Goal: Information Seeking & Learning: Learn about a topic

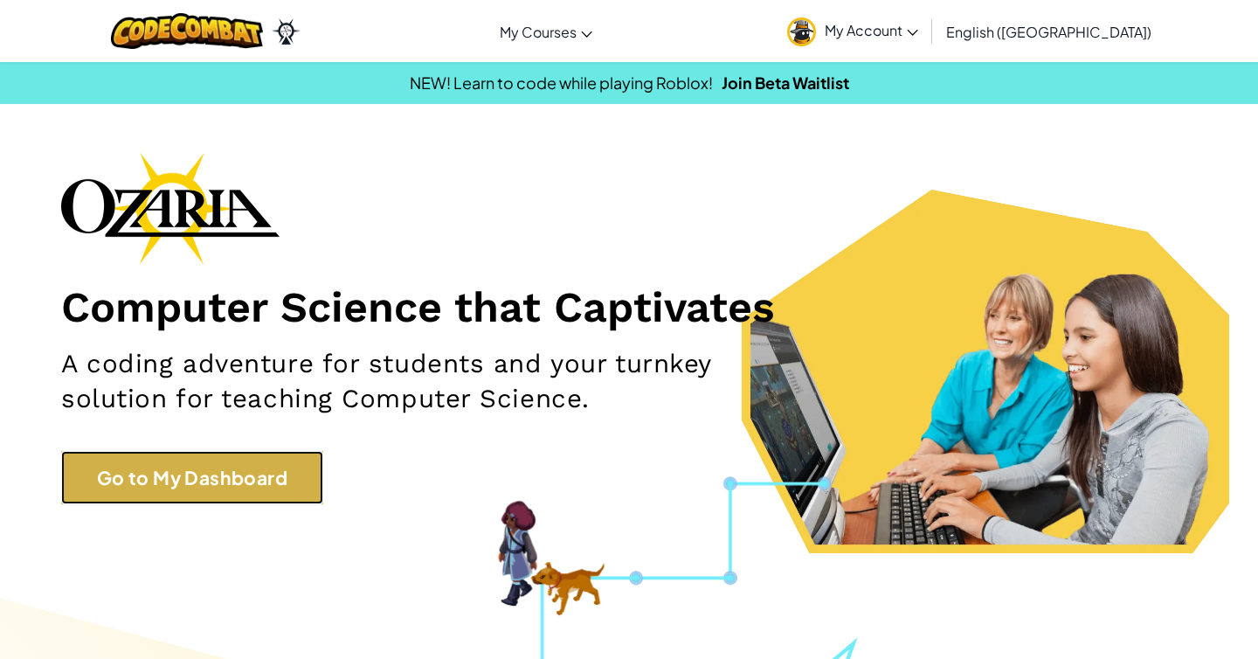
click at [246, 478] on link "Go to My Dashboard" at bounding box center [192, 478] width 262 height 54
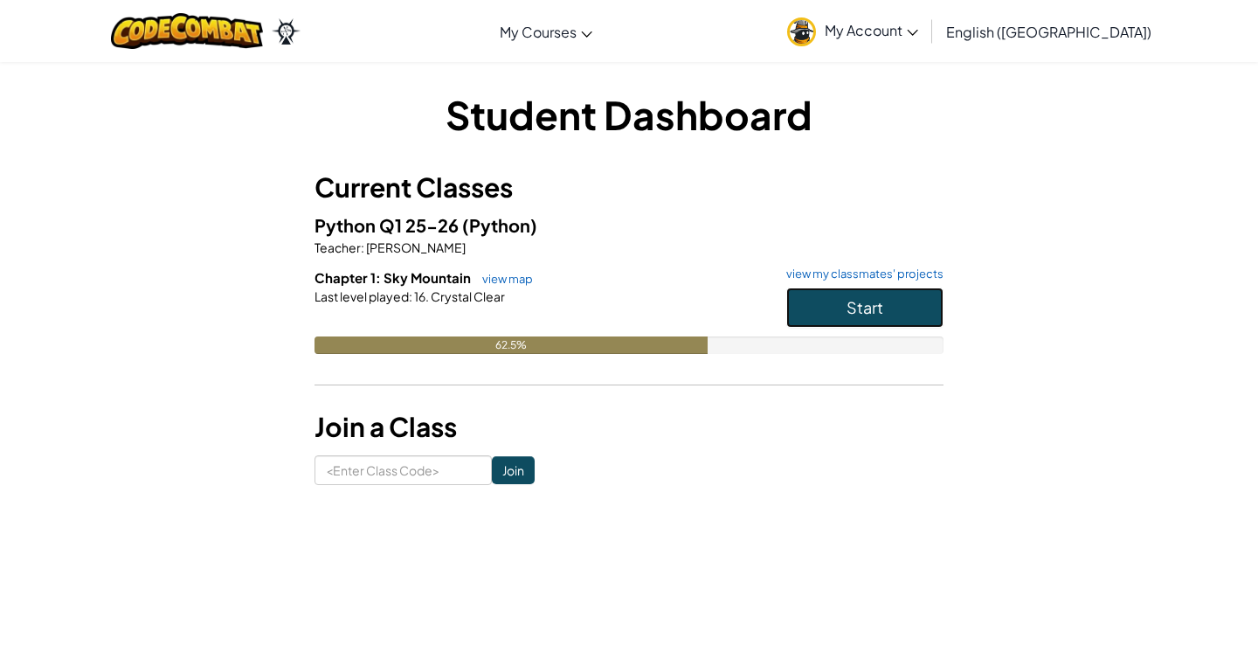
click at [876, 314] on span "Start" at bounding box center [865, 307] width 37 height 20
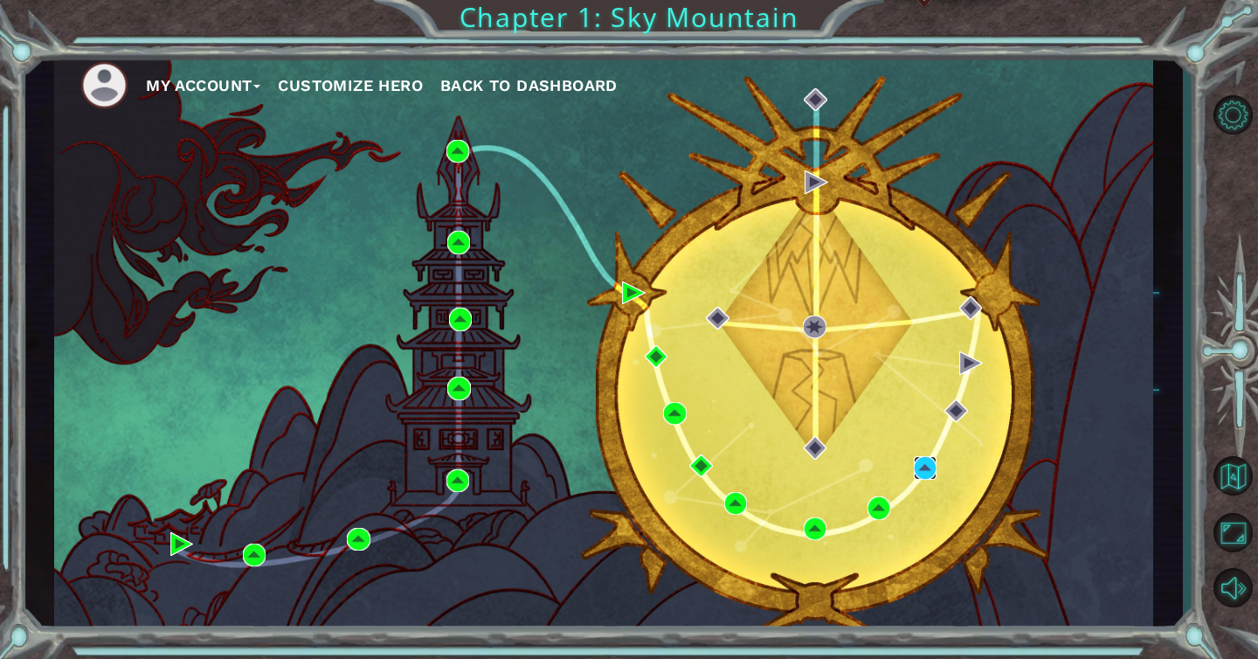
click at [929, 468] on img at bounding box center [925, 467] width 23 height 23
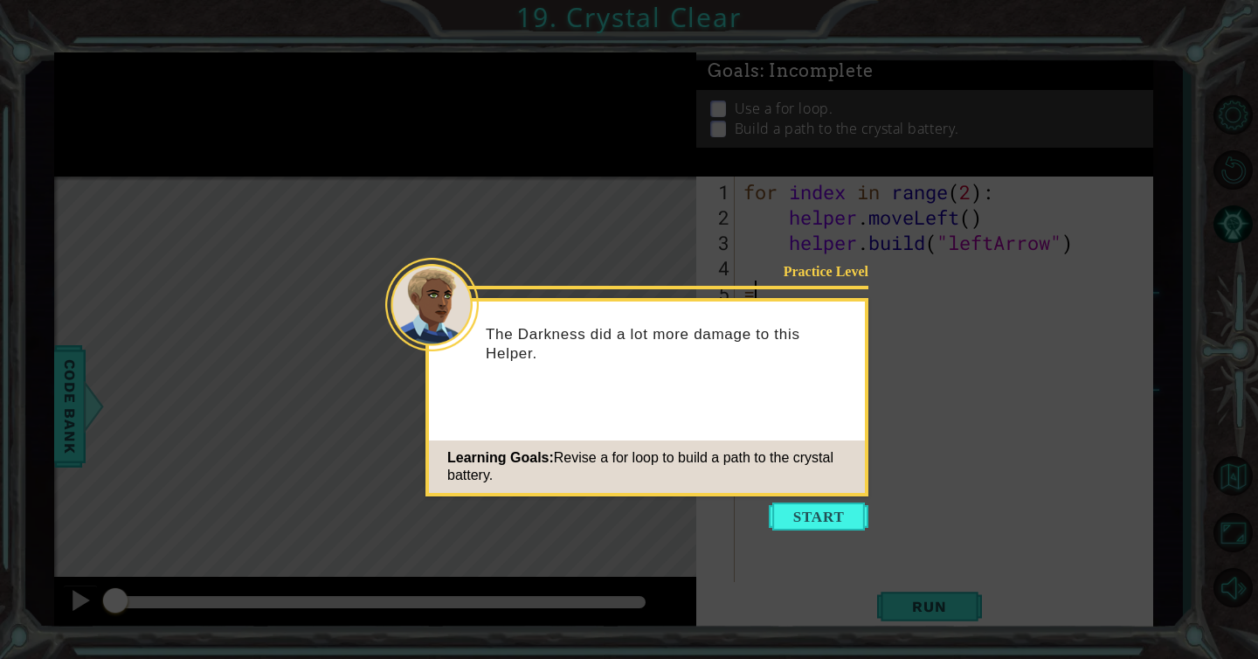
type textarea "="
click at [831, 524] on button "Start" at bounding box center [819, 516] width 100 height 28
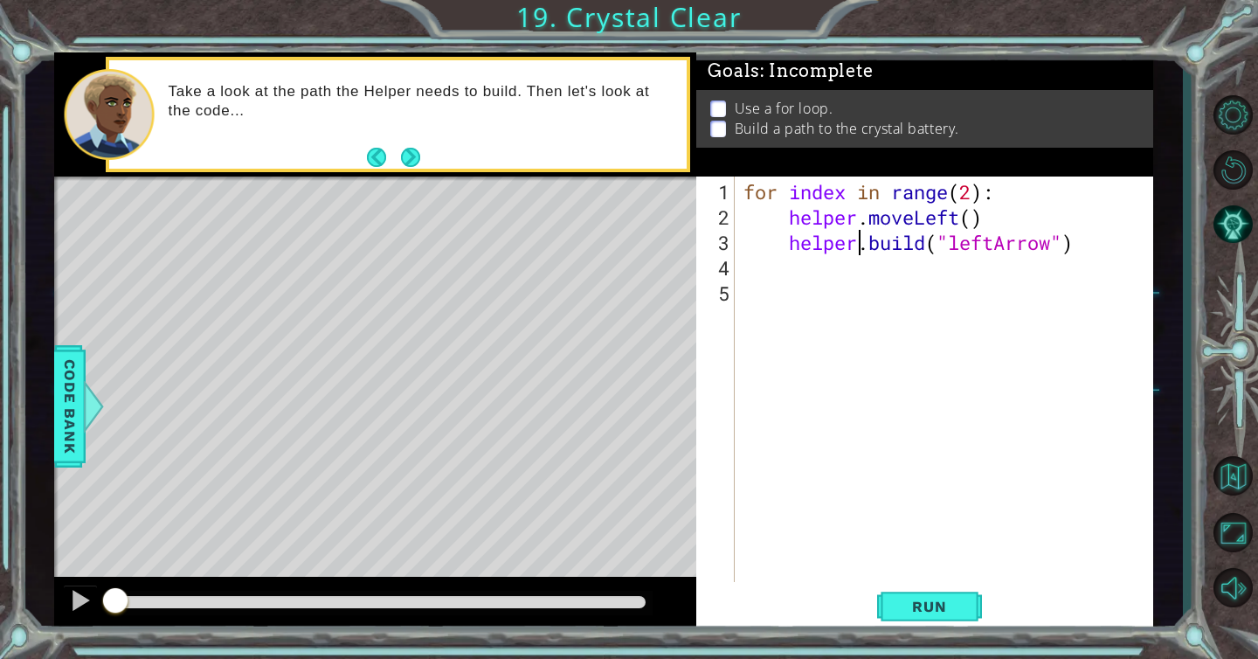
click at [862, 252] on div "for index in range ( 2 ) : helper . moveLeft ( ) helper . build ( "leftArrow" )" at bounding box center [948, 407] width 417 height 456
type textarea "[DOMAIN_NAME]("leftArrow")"
click at [806, 272] on div "for index in range ( 2 ) : helper . moveLeft ( ) helper . build ( "leftArrow" )" at bounding box center [948, 407] width 417 height 456
